Goal: Task Accomplishment & Management: Use online tool/utility

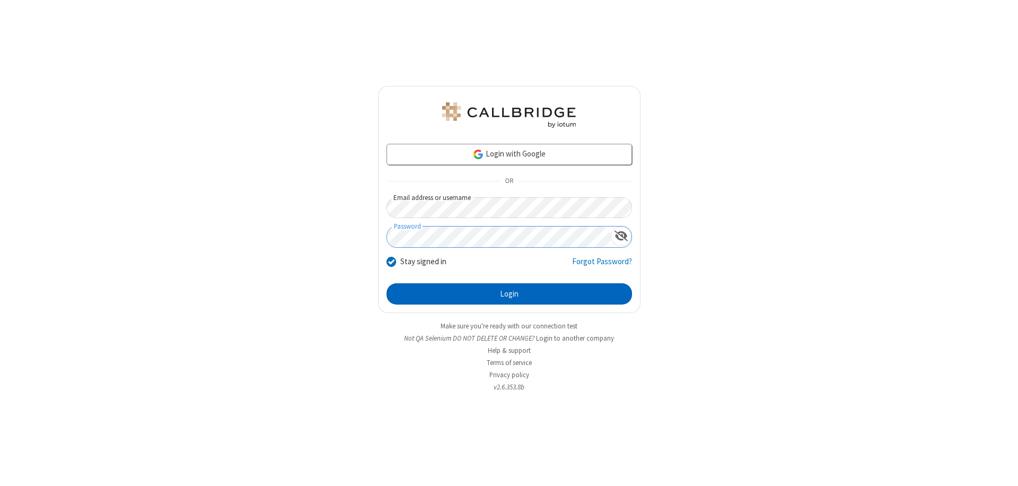
click at [509, 294] on button "Login" at bounding box center [510, 293] width 246 height 21
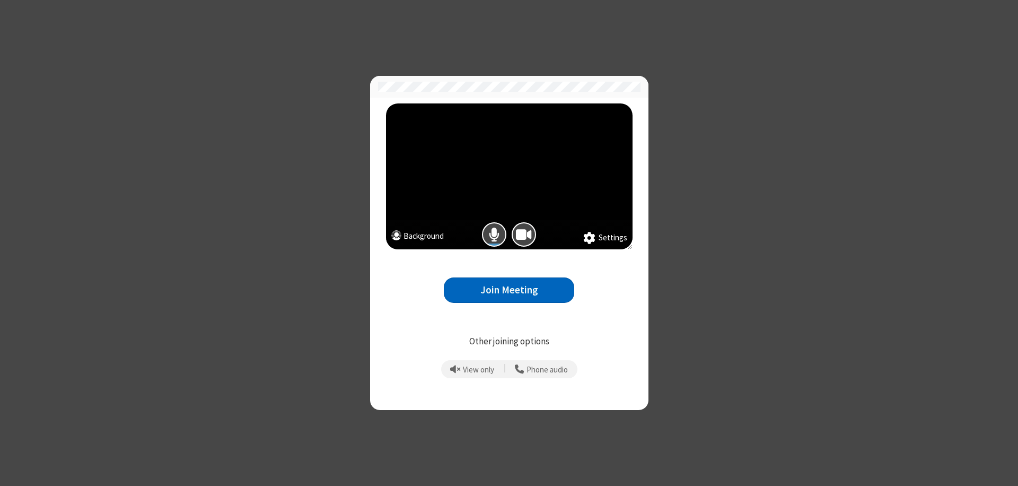
click at [509, 290] on button "Join Meeting" at bounding box center [509, 290] width 130 height 26
